Goal: Task Accomplishment & Management: Manage account settings

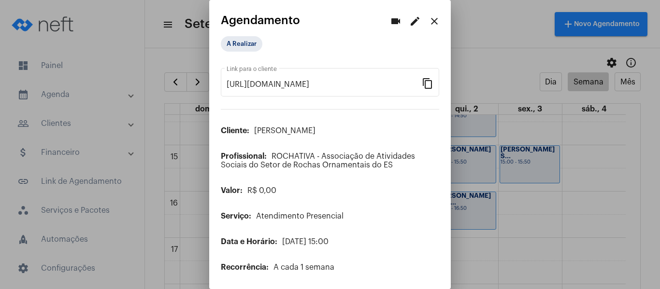
click at [409, 18] on mat-icon "edit" at bounding box center [415, 21] width 12 height 12
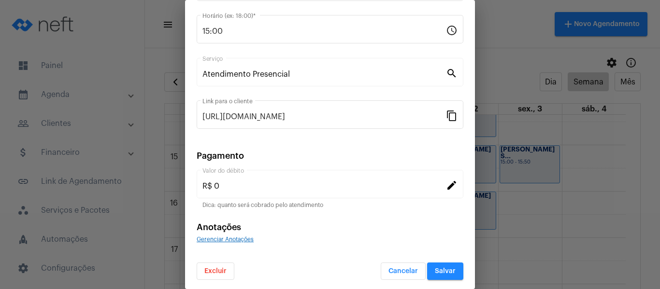
scroll to position [127, 0]
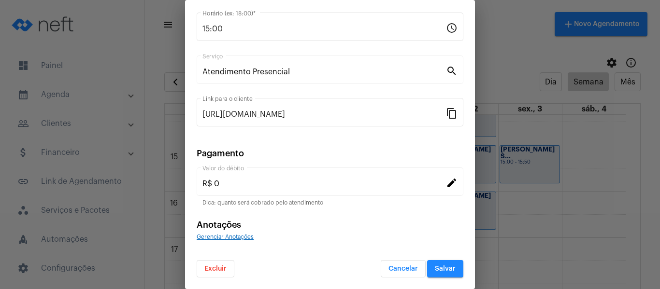
click at [215, 269] on span "Excluir" at bounding box center [215, 269] width 22 height 7
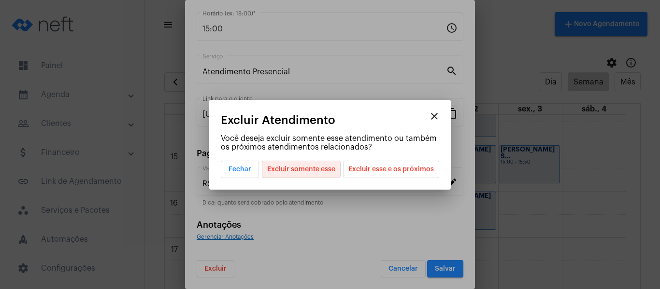
click at [315, 171] on span "Excluir somente esse" at bounding box center [301, 169] width 68 height 16
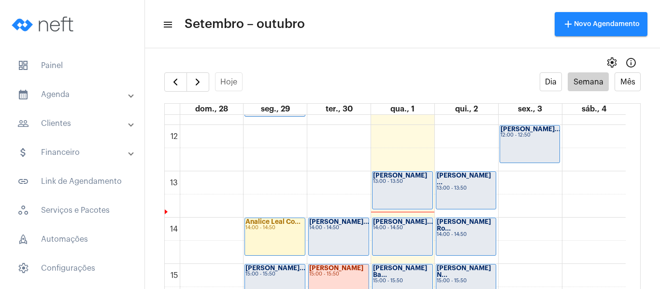
scroll to position [569, 0]
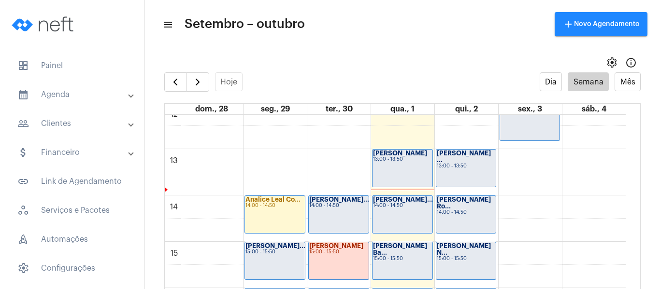
click at [402, 205] on div "14:00 - 14:50" at bounding box center [402, 205] width 59 height 5
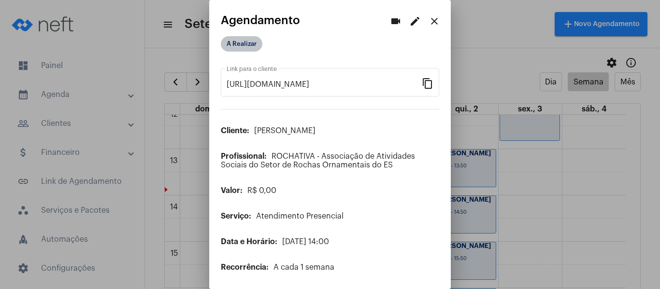
click at [240, 41] on mat-chip "A Realizar" at bounding box center [242, 43] width 42 height 15
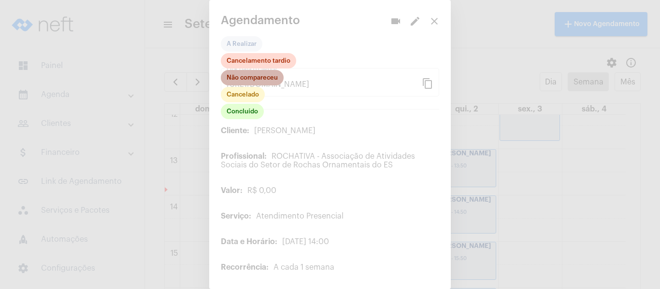
click at [238, 77] on mat-chip "Não compareceu" at bounding box center [252, 77] width 63 height 15
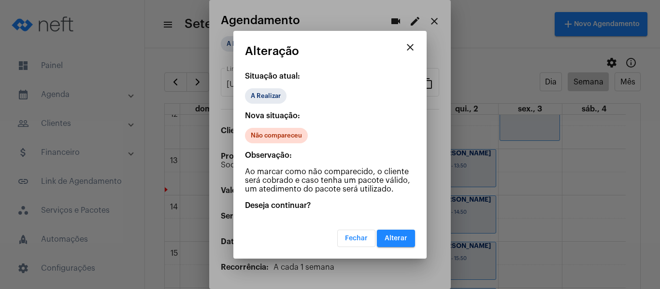
click at [405, 241] on span "Alterar" at bounding box center [396, 238] width 23 height 7
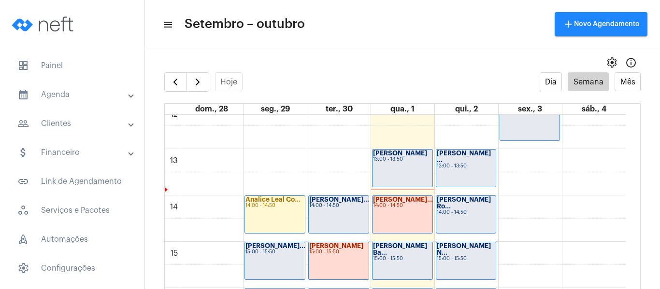
scroll to position [617, 0]
